Goal: Transaction & Acquisition: Purchase product/service

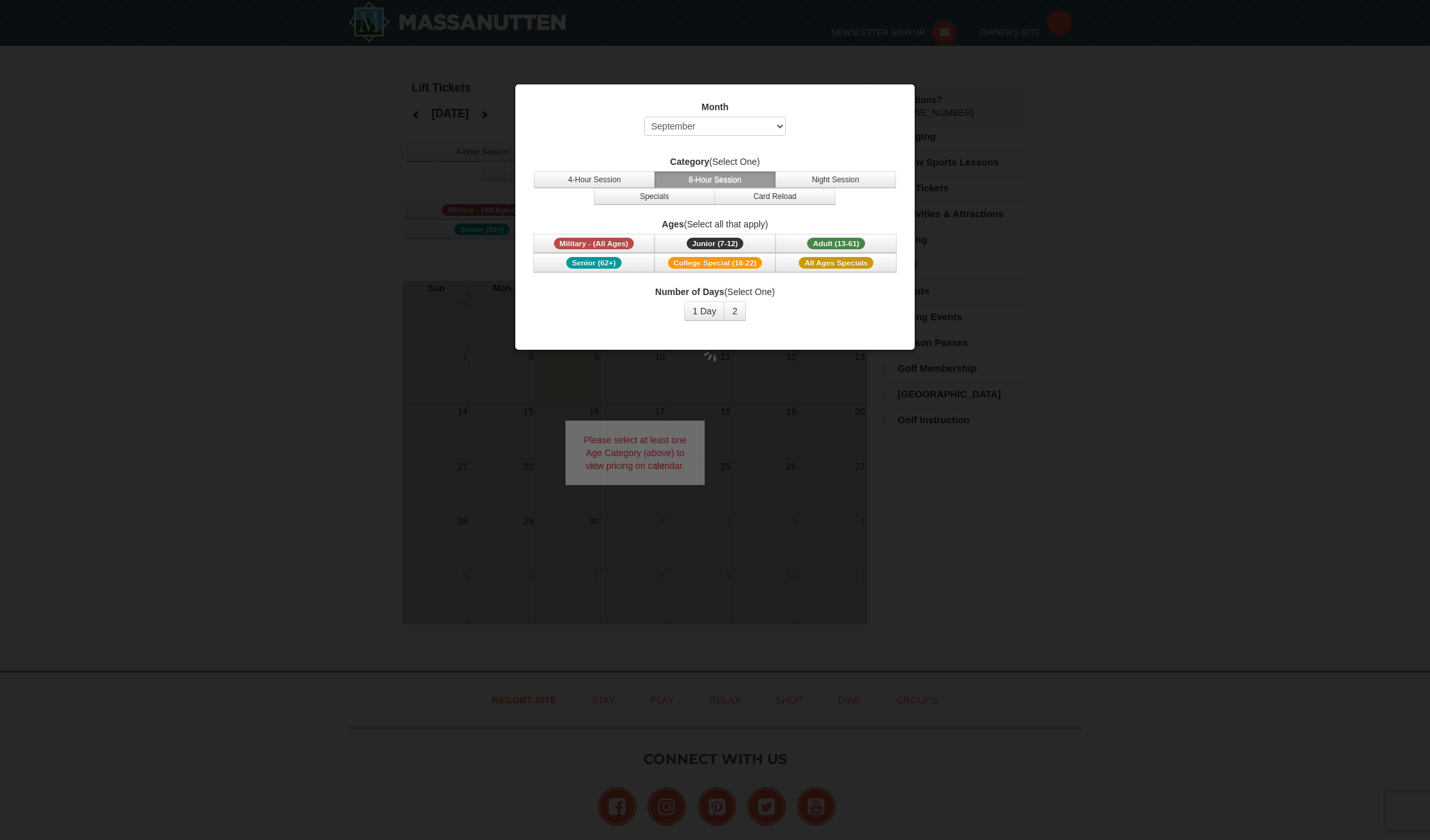
select select "9"
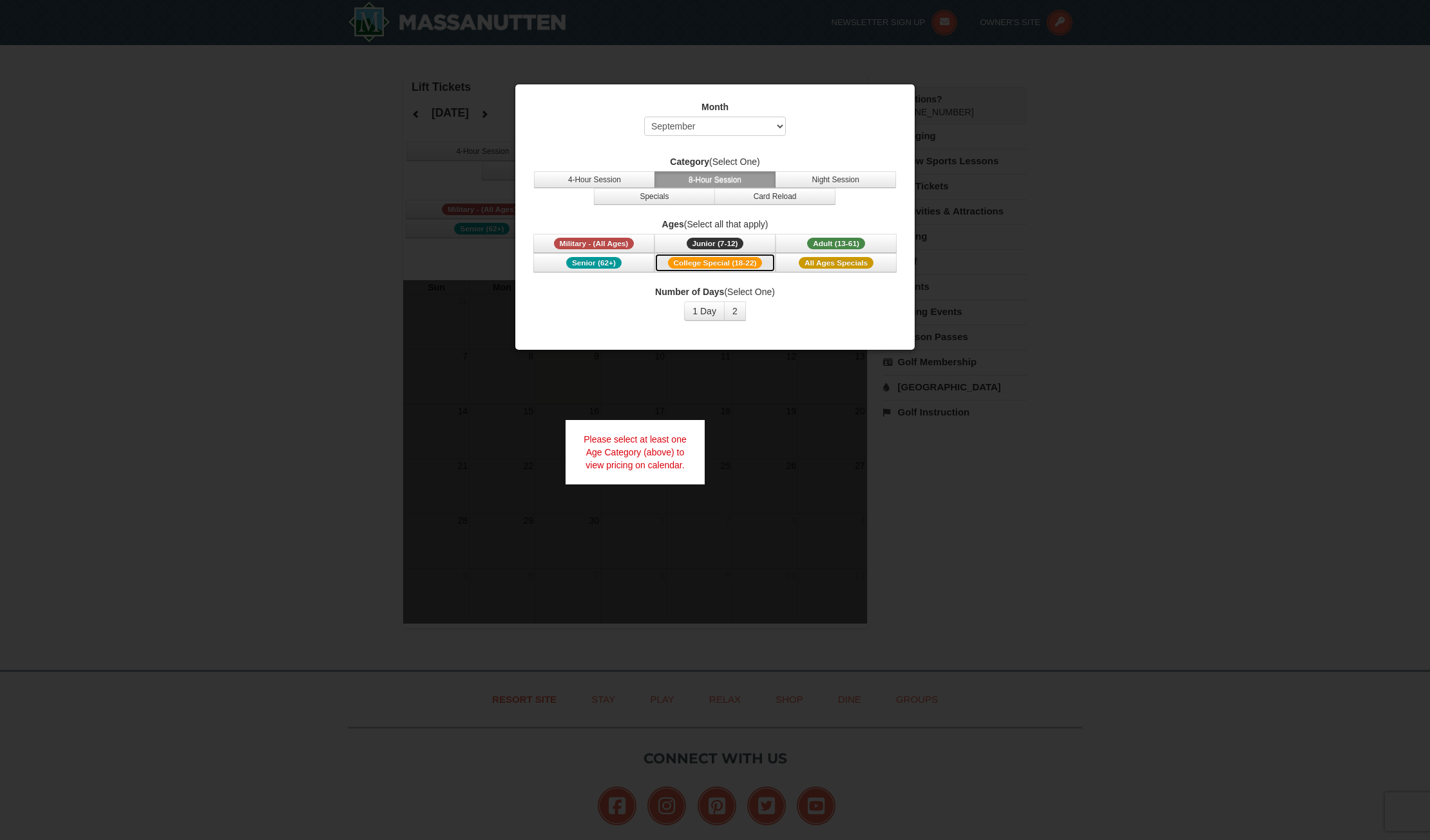
click at [697, 261] on span "College Special (18-22)" at bounding box center [715, 263] width 95 height 12
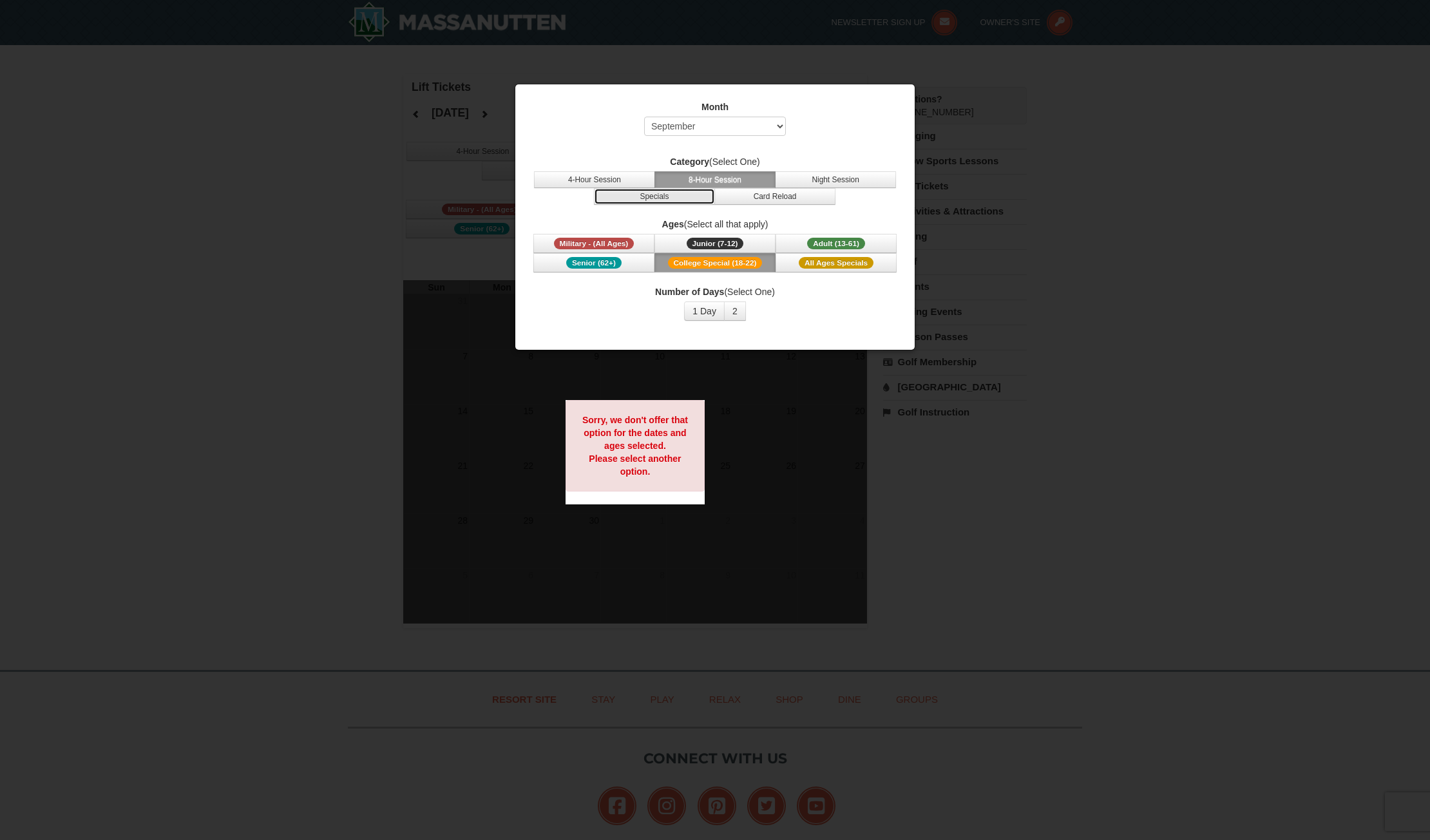
click at [650, 195] on button "Specials" at bounding box center [654, 196] width 121 height 16
click at [777, 122] on select "Select September October November December January February March April May Jun…" at bounding box center [715, 126] width 142 height 20
click at [881, 65] on div at bounding box center [715, 420] width 1430 height 840
click at [409, 271] on div at bounding box center [715, 420] width 1430 height 840
click at [662, 197] on button "Specials" at bounding box center [654, 196] width 121 height 16
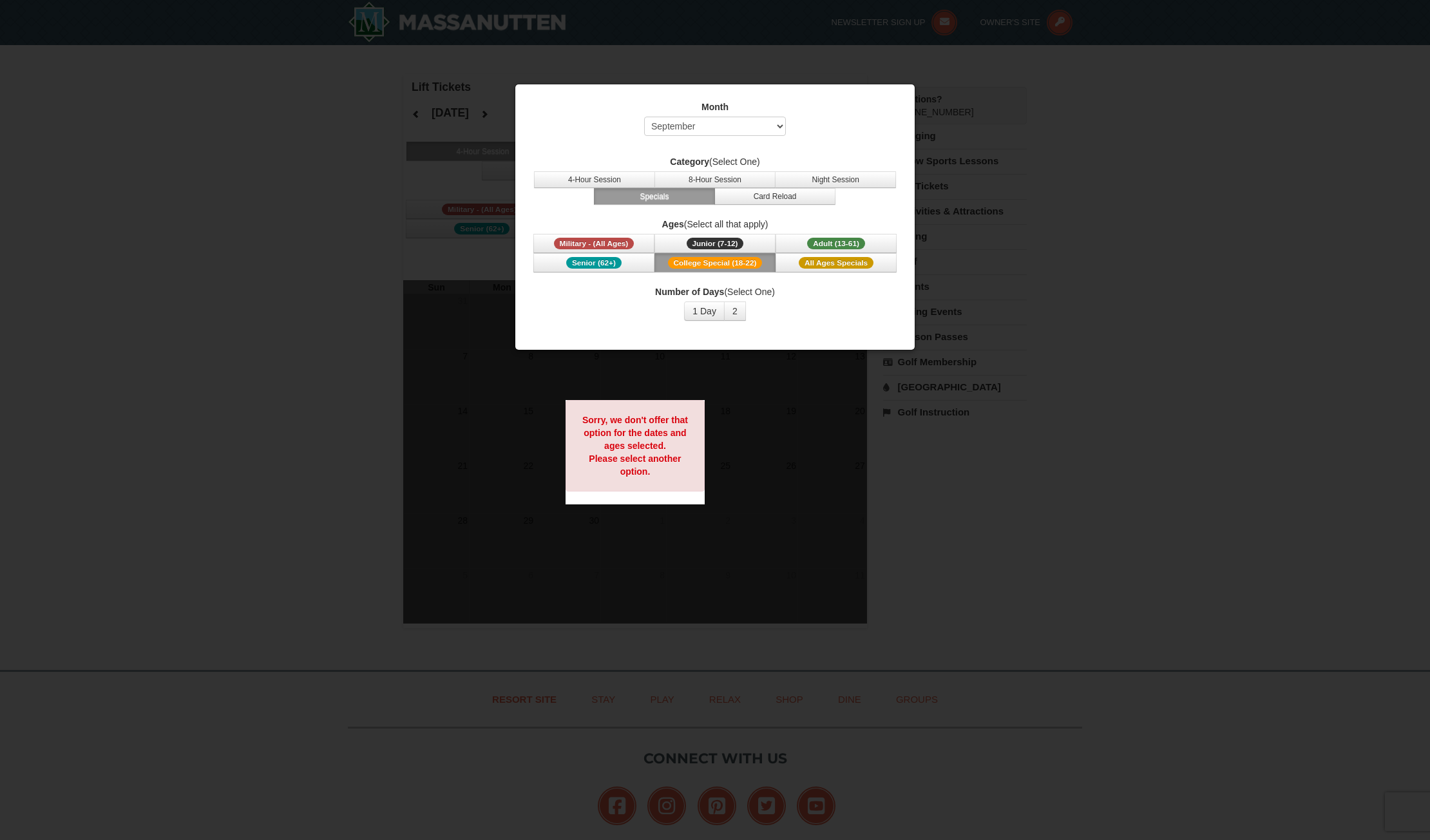
click at [613, 153] on div "Month Select September October November December January February March April M…" at bounding box center [715, 210] width 386 height 239
click at [582, 178] on button "4-Hour Session" at bounding box center [595, 179] width 121 height 16
click at [547, 160] on label "Category (Select One)" at bounding box center [714, 161] width 367 height 13
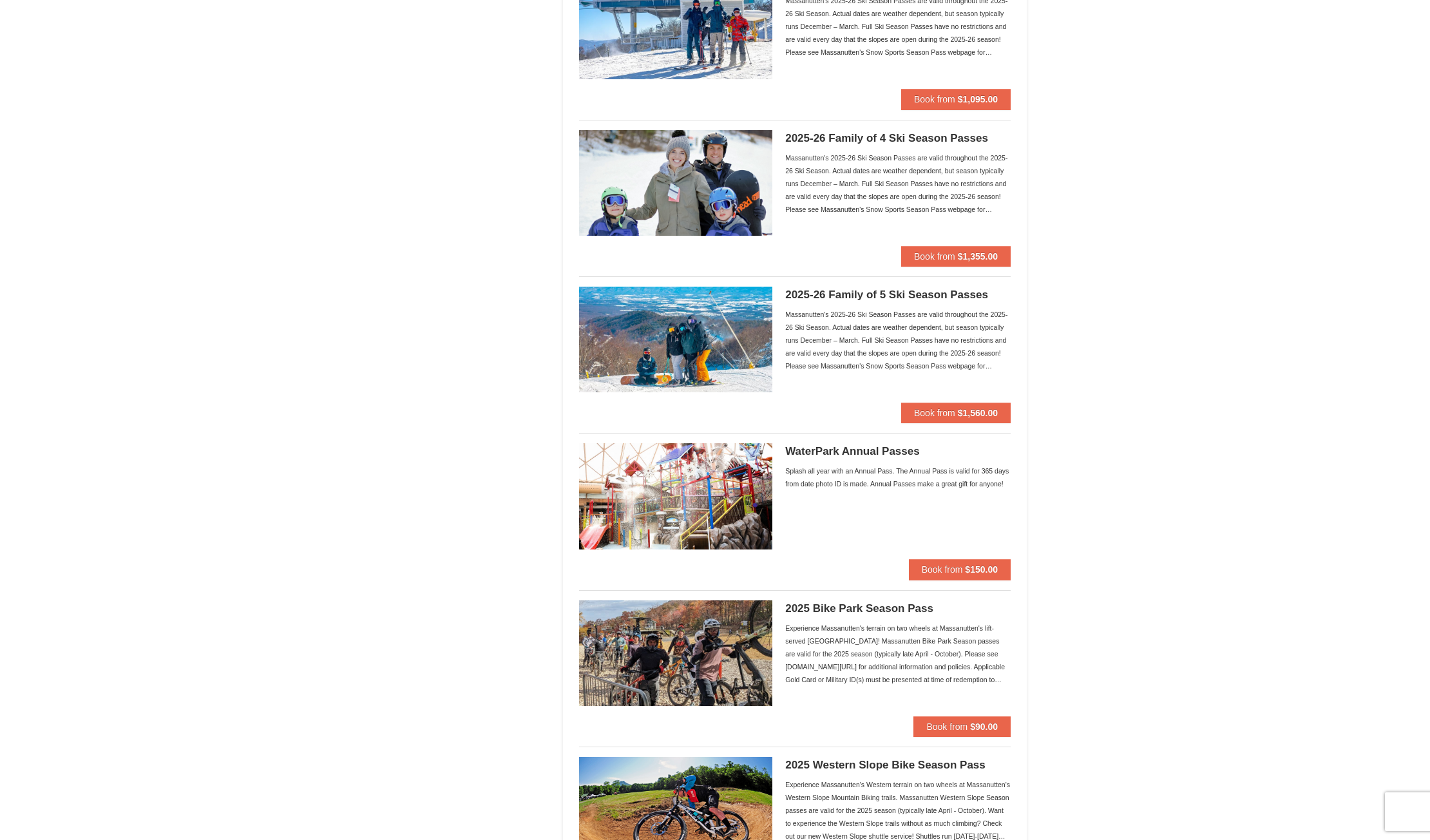
scroll to position [644, 0]
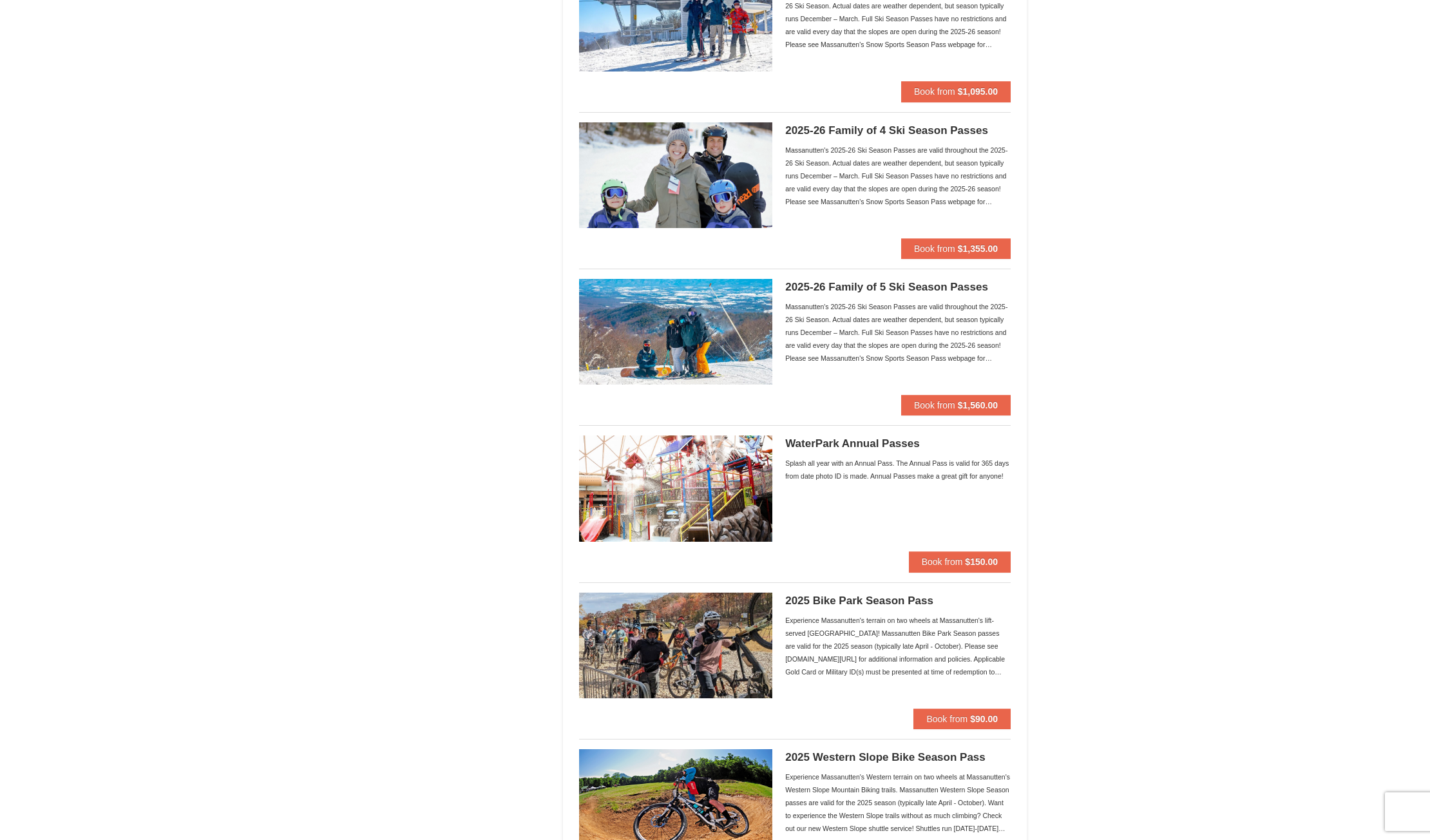
click at [963, 351] on div "Massanutten's 2025-26 Ski Season Passes are valid throughout the 2025-26 Ski Se…" at bounding box center [898, 332] width 225 height 64
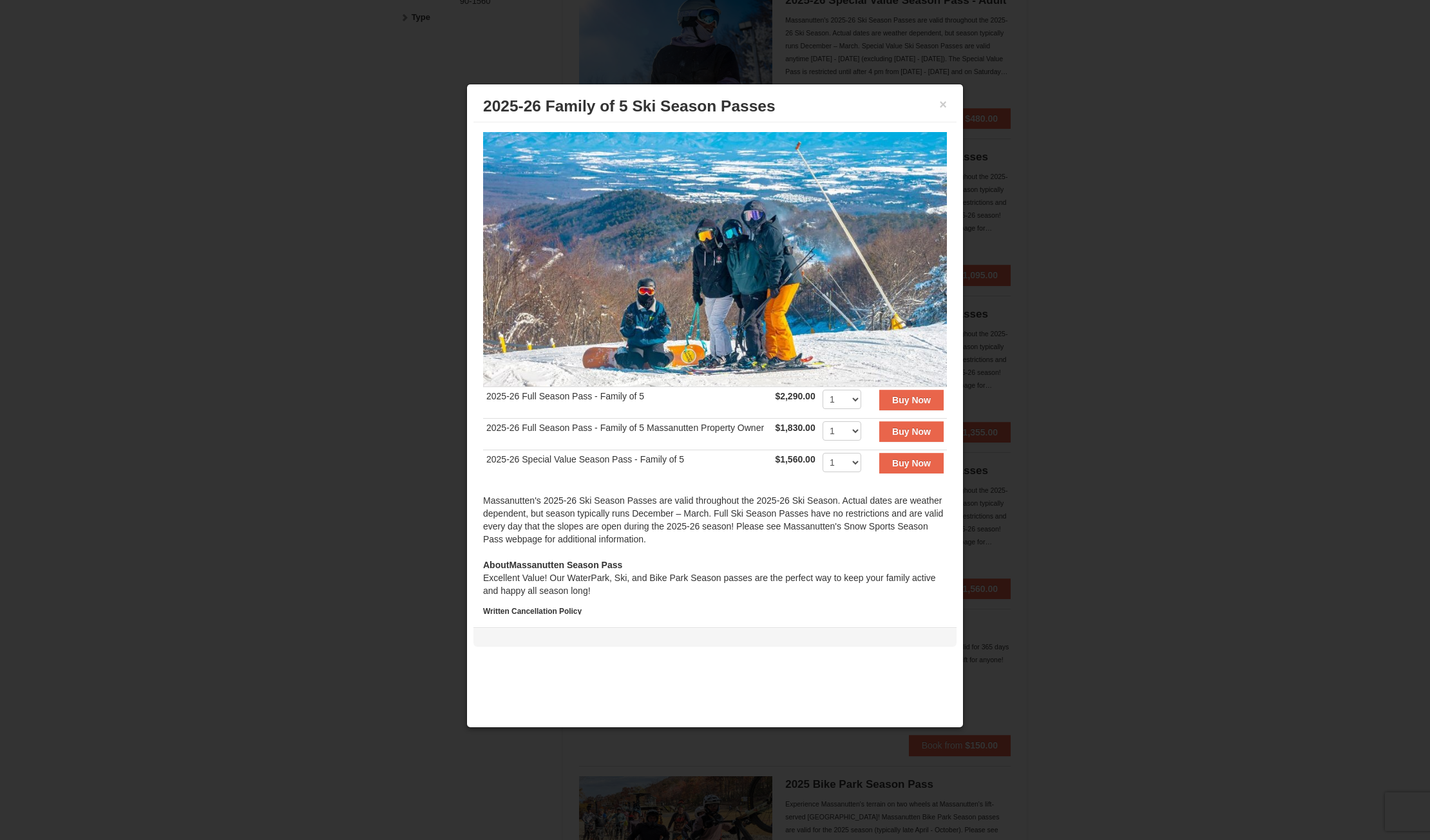
scroll to position [451, 0]
click at [944, 103] on button "×" at bounding box center [943, 104] width 8 height 13
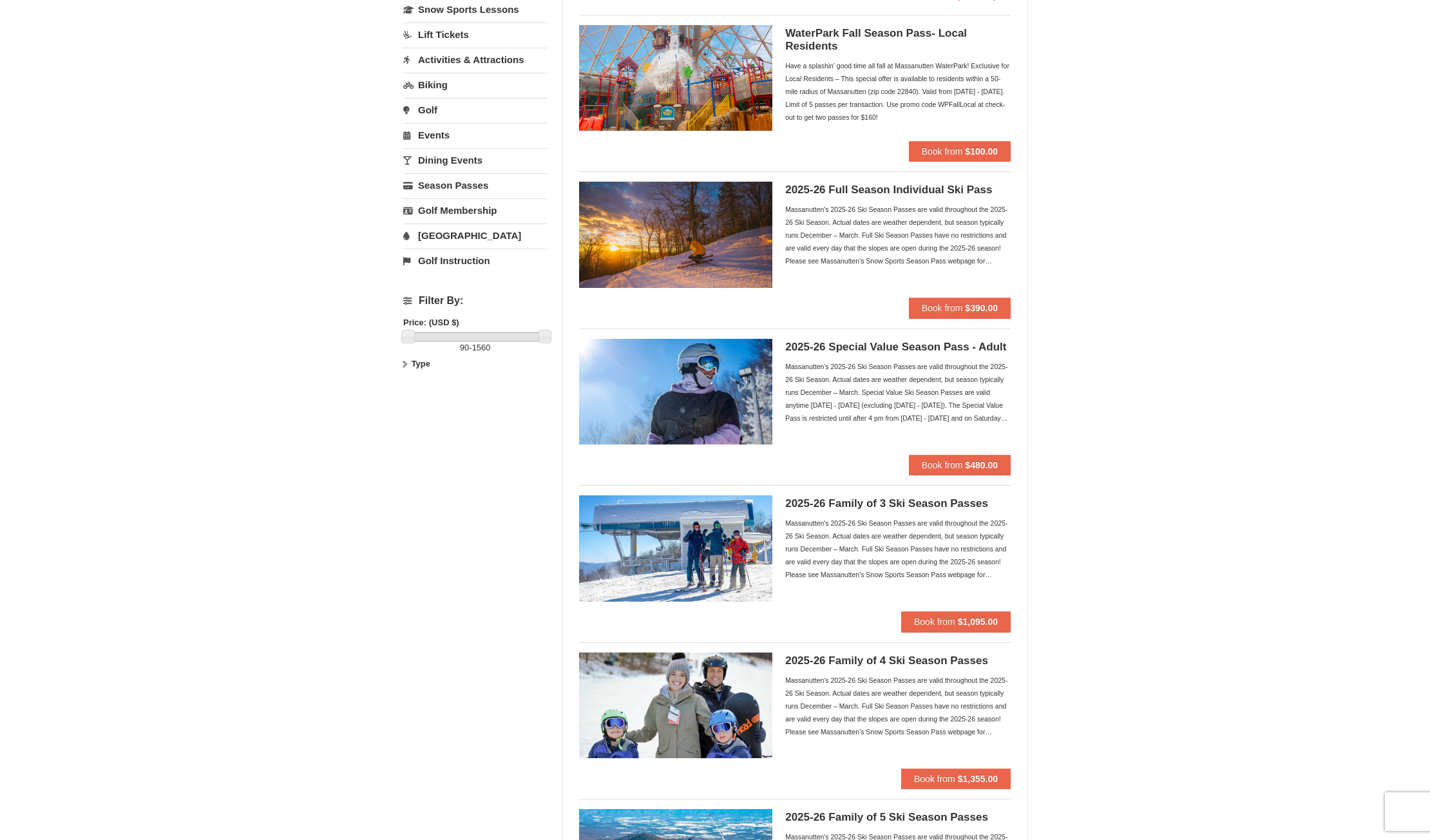
scroll to position [0, 0]
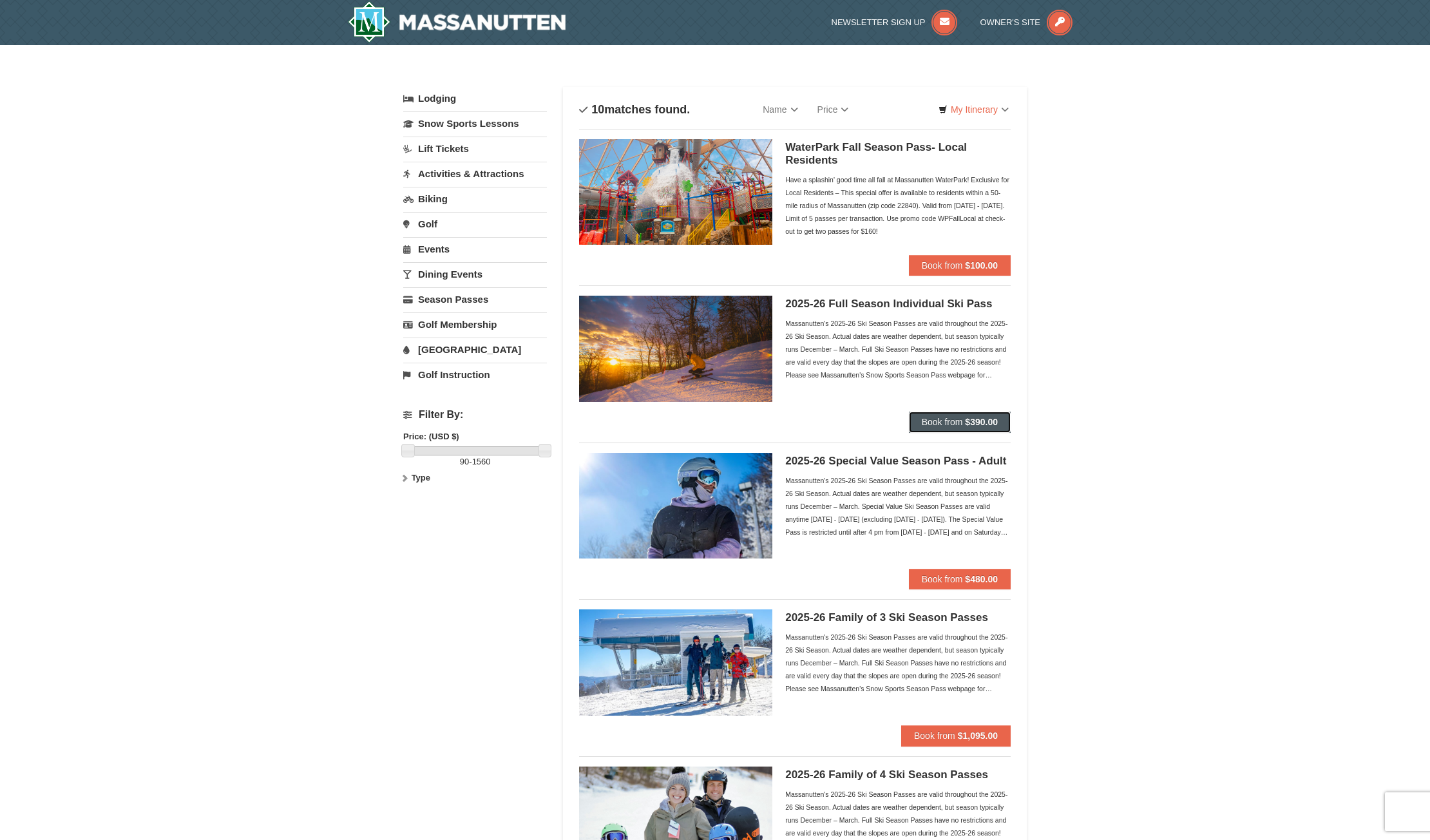
click at [936, 418] on span "Book from" at bounding box center [943, 422] width 41 height 10
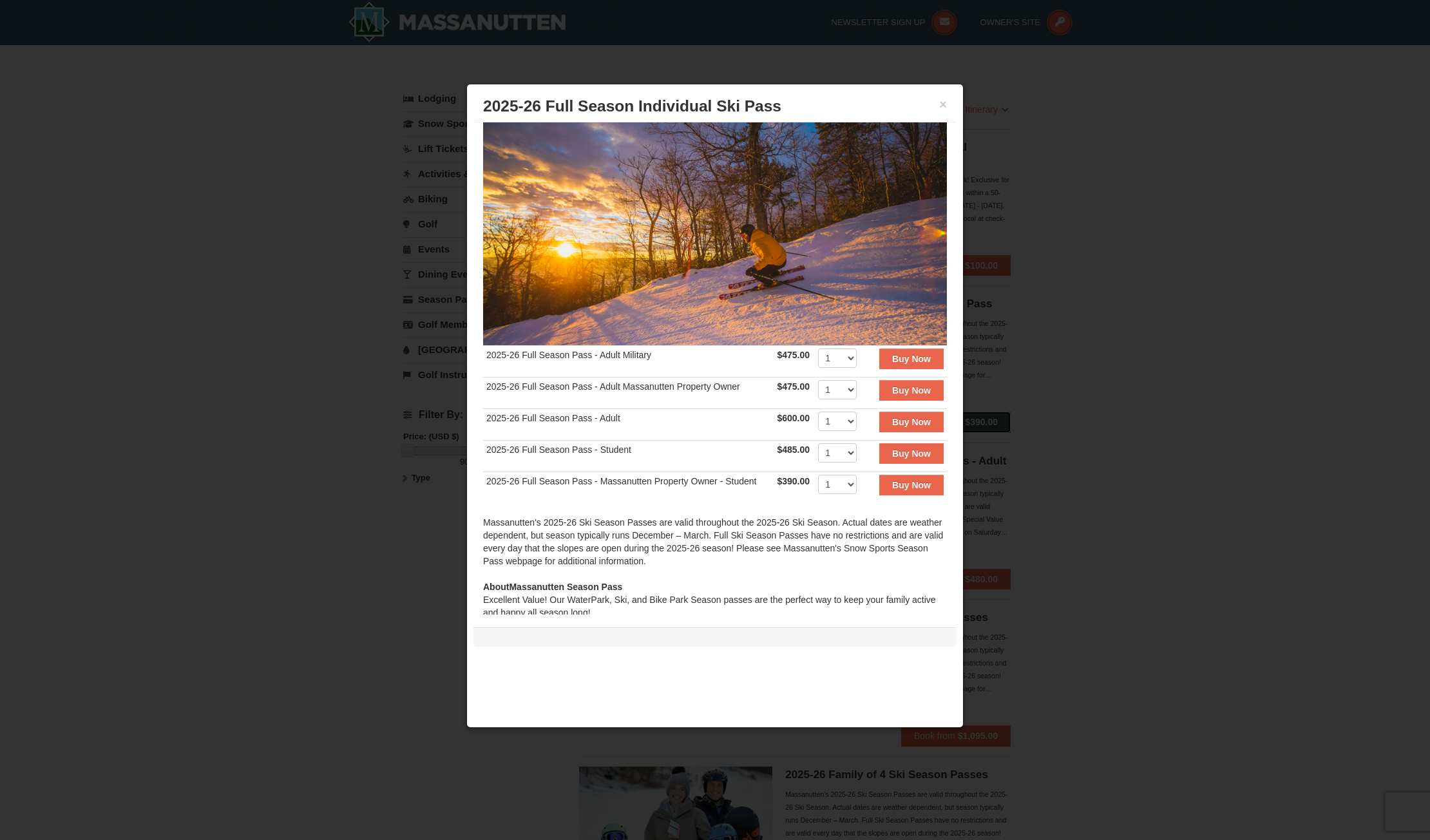
scroll to position [31, 0]
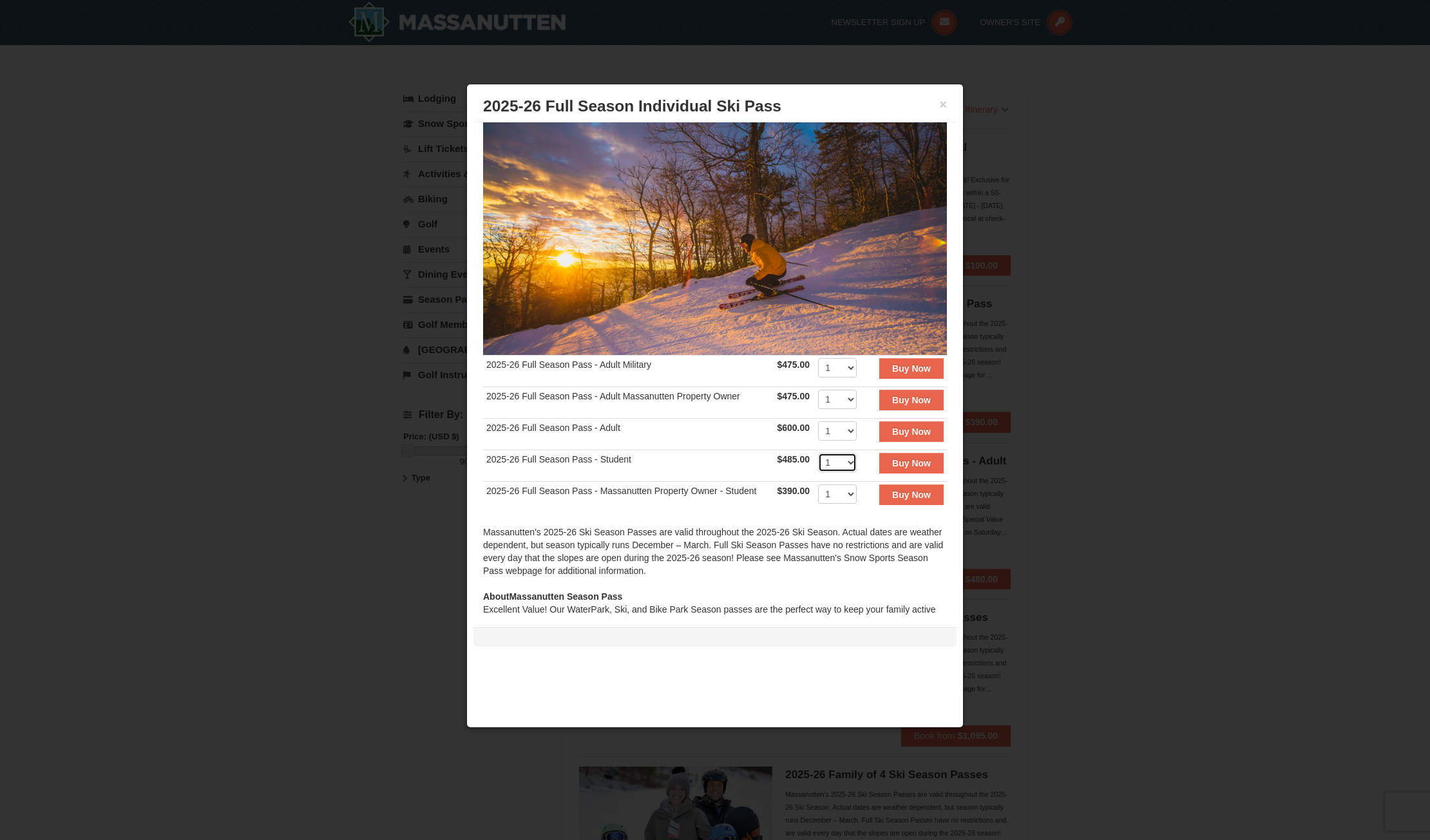
click at [842, 458] on select "1 2 3 4 5 6 7 8 9 10 11 12 13 14 15 16 17 18 19 20" at bounding box center [837, 462] width 38 height 20
select select "3"
click at [818, 453] on select "1 2 3 4 5 6 7 8 9 10 11 12 13 14 15 16 17 18 19 20" at bounding box center [837, 462] width 38 height 20
